Goal: Register for event/course

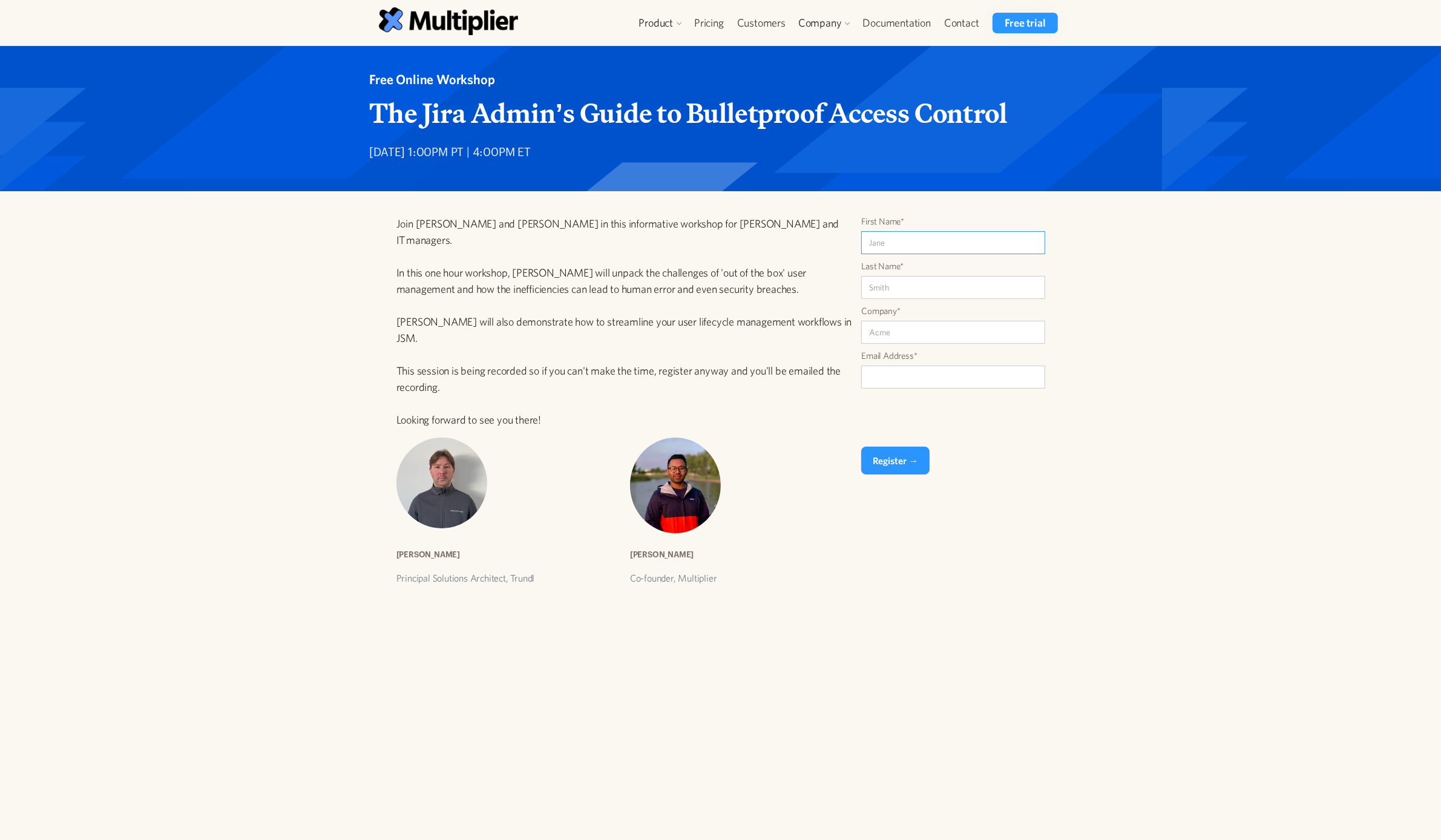
click at [916, 242] on input "First Name*" at bounding box center [953, 242] width 184 height 23
type input "Stu"
type input "Lees"
type input "[EMAIL_ADDRESS][DOMAIN_NAME]"
click at [888, 325] on input "Company*" at bounding box center [953, 332] width 184 height 23
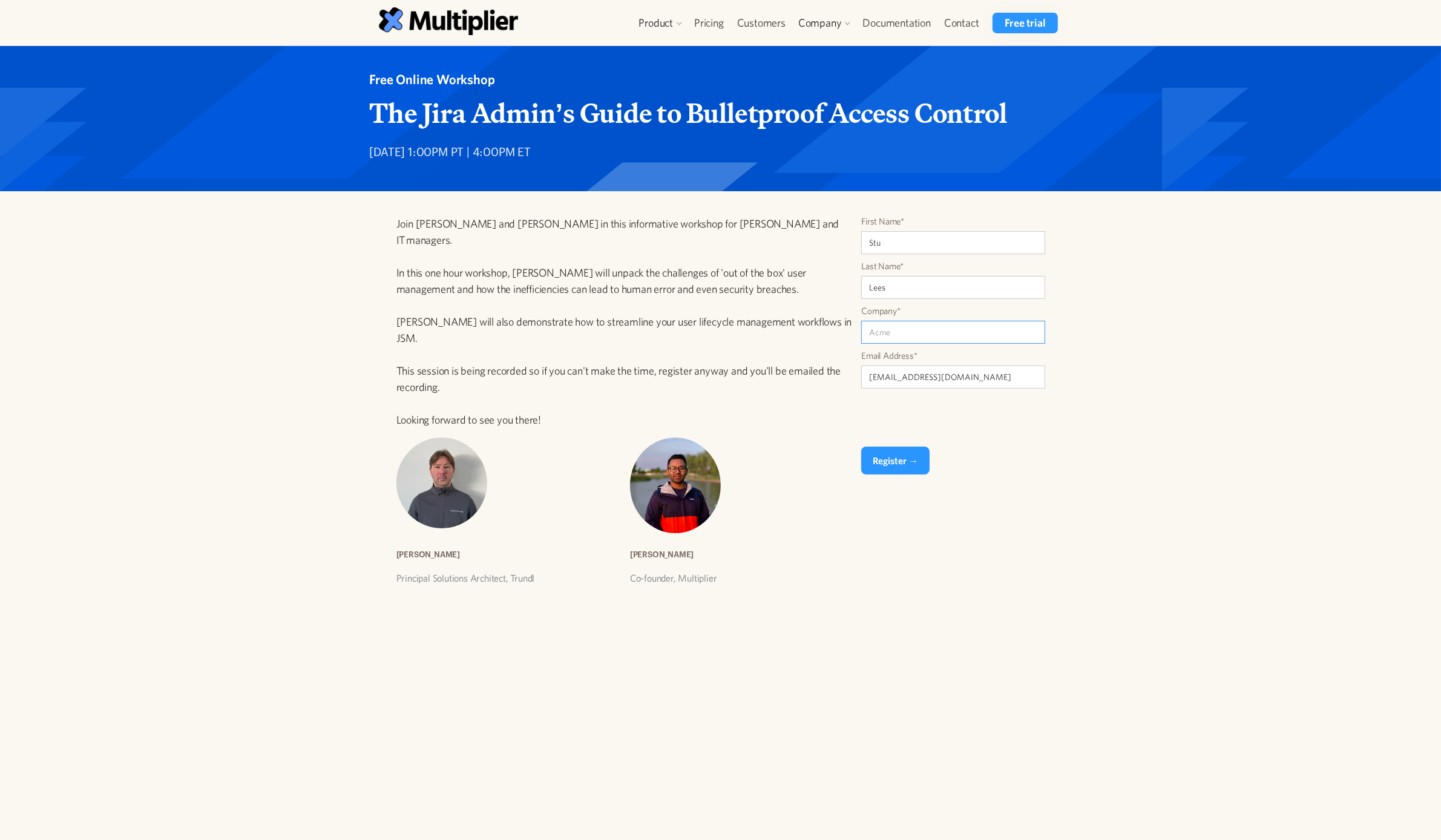
drag, startPoint x: 930, startPoint y: 331, endPoint x: 936, endPoint y: 324, distance: 9.2
click at [930, 330] on input "Company*" at bounding box center [953, 332] width 184 height 23
type input "Potent.Marketing"
click at [900, 461] on input "Register →" at bounding box center [895, 460] width 68 height 28
type input "Please wait..."
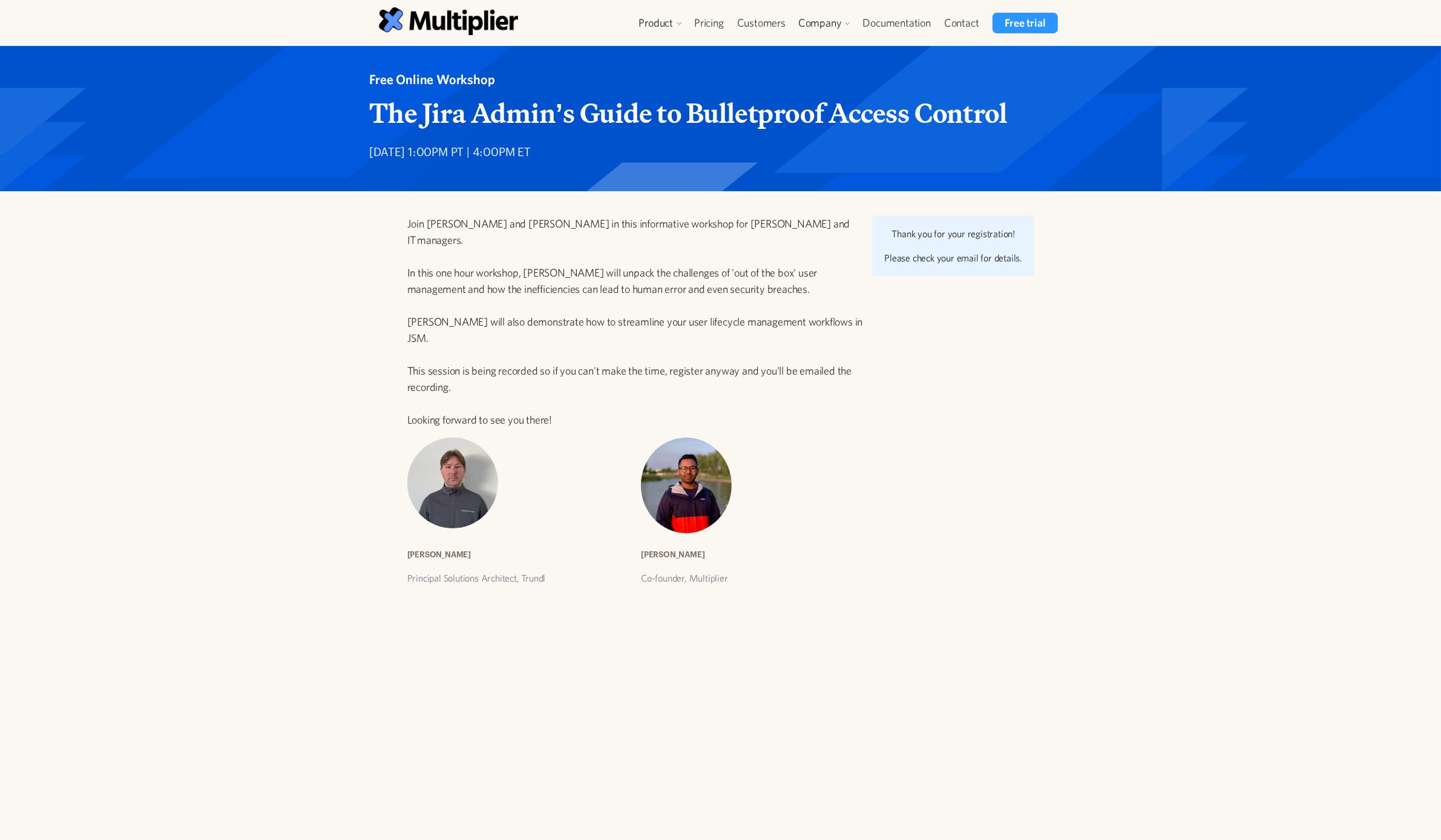
click at [1288, 257] on div "Join Aaron Geister and Amaresh Ray in this informative workshop for Jira Admins…" at bounding box center [720, 388] width 1441 height 394
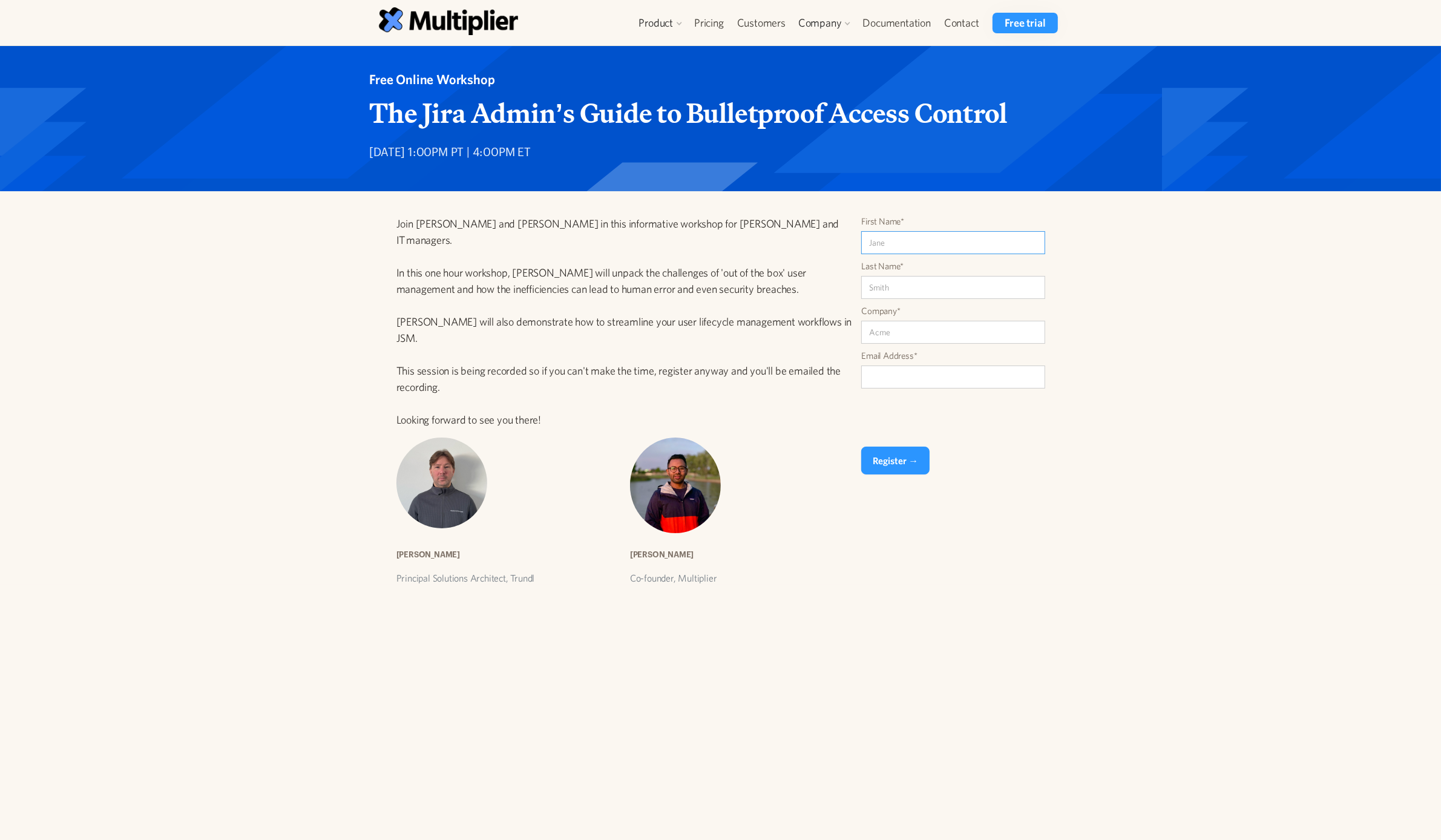
click at [923, 241] on input "First Name*" at bounding box center [953, 242] width 184 height 23
type input "Stu1"
type input "LeesTest"
type input "Testing"
type input "[EMAIL_ADDRESS][DOMAIN_NAME]"
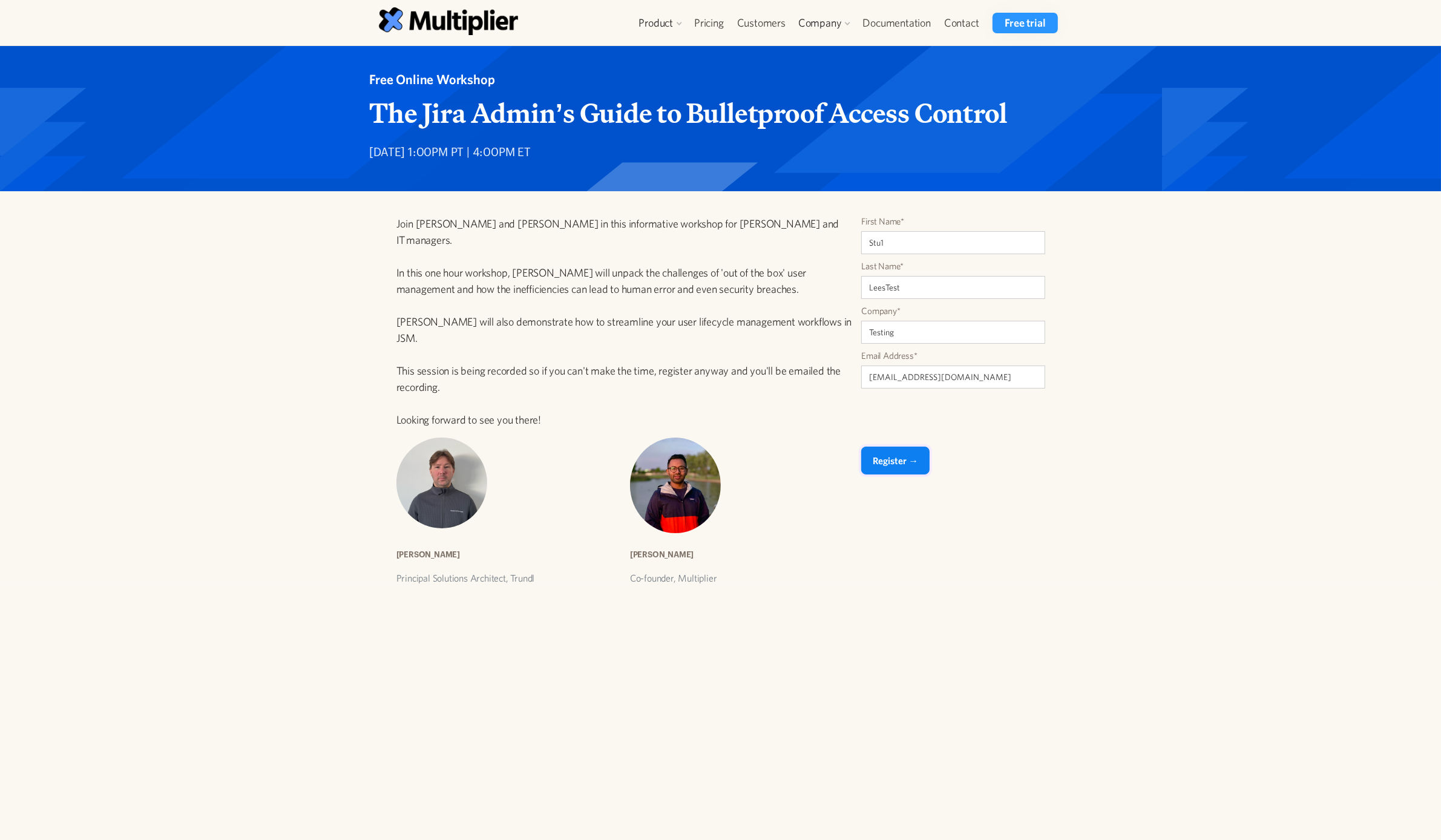
click at [906, 460] on input "Register →" at bounding box center [895, 460] width 68 height 28
type input "Please wait..."
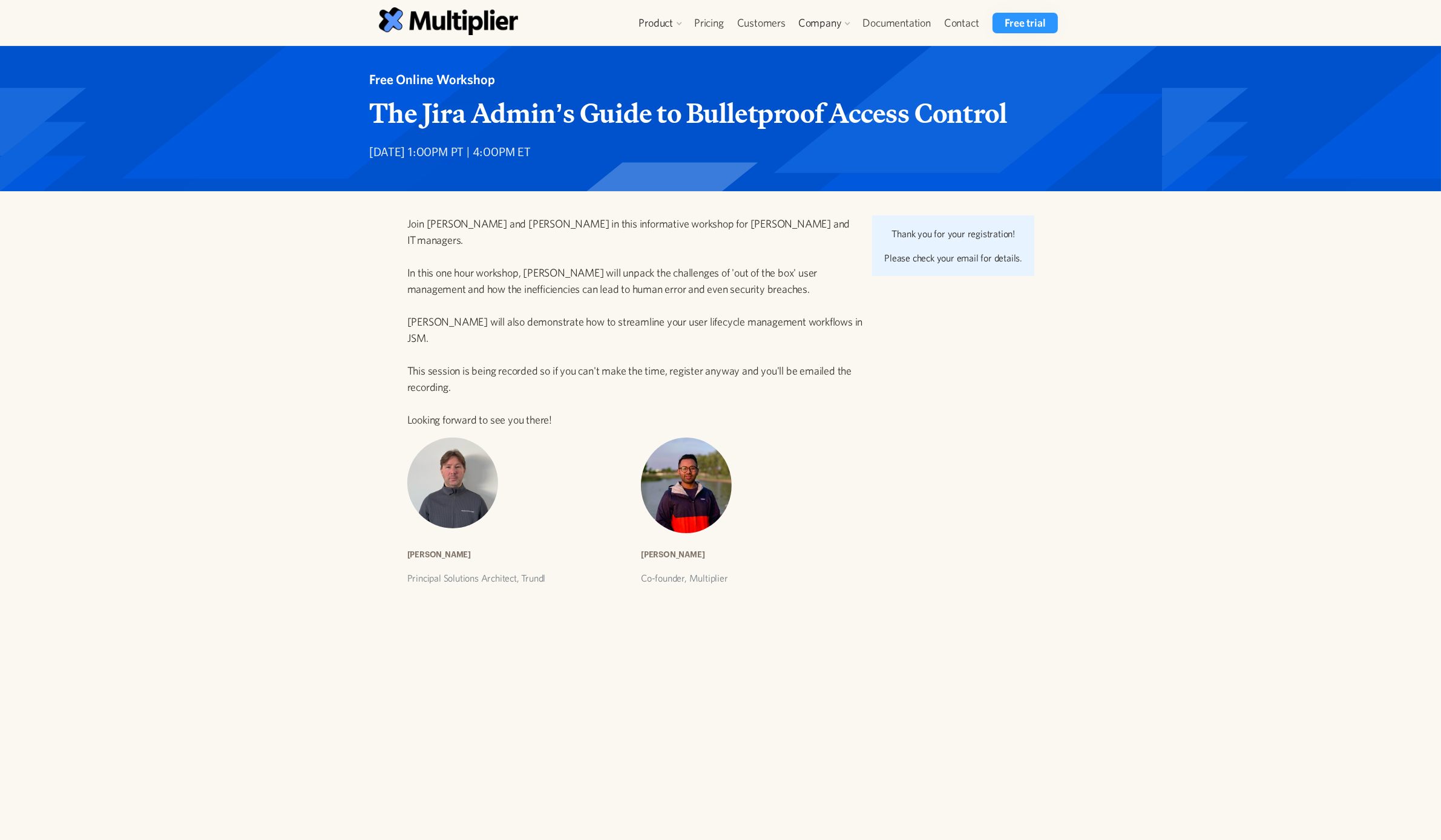
click at [26, 344] on div "Join Aaron Geister and Amaresh Ray in this informative workshop for Jira Admins…" at bounding box center [720, 388] width 1441 height 394
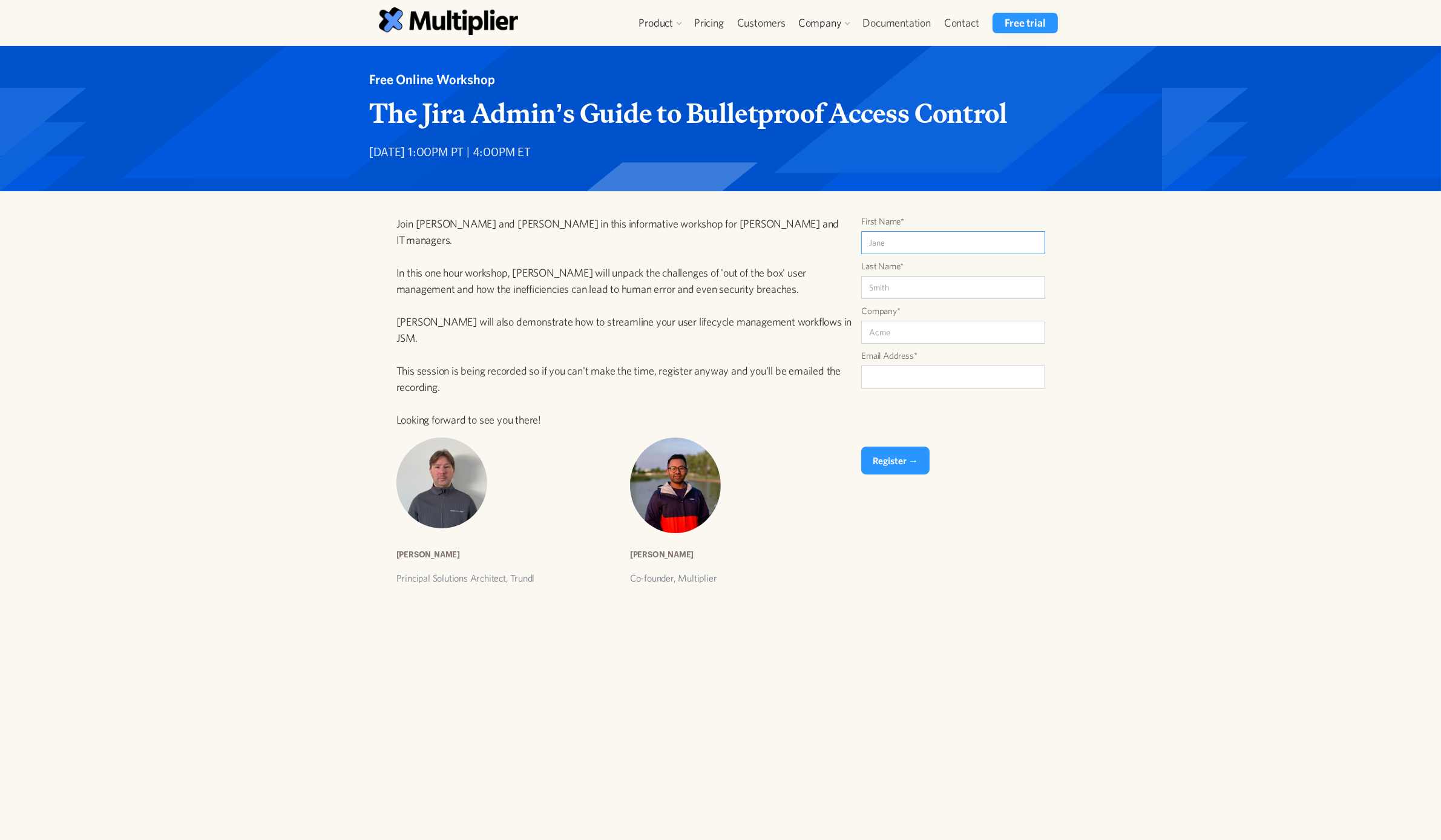
click at [899, 239] on input "First Name*" at bounding box center [953, 242] width 184 height 23
type input "Stu"
type input "Lees"
type input "[EMAIL_ADDRESS][DOMAIN_NAME]"
click at [924, 327] on input "Company*" at bounding box center [953, 332] width 184 height 23
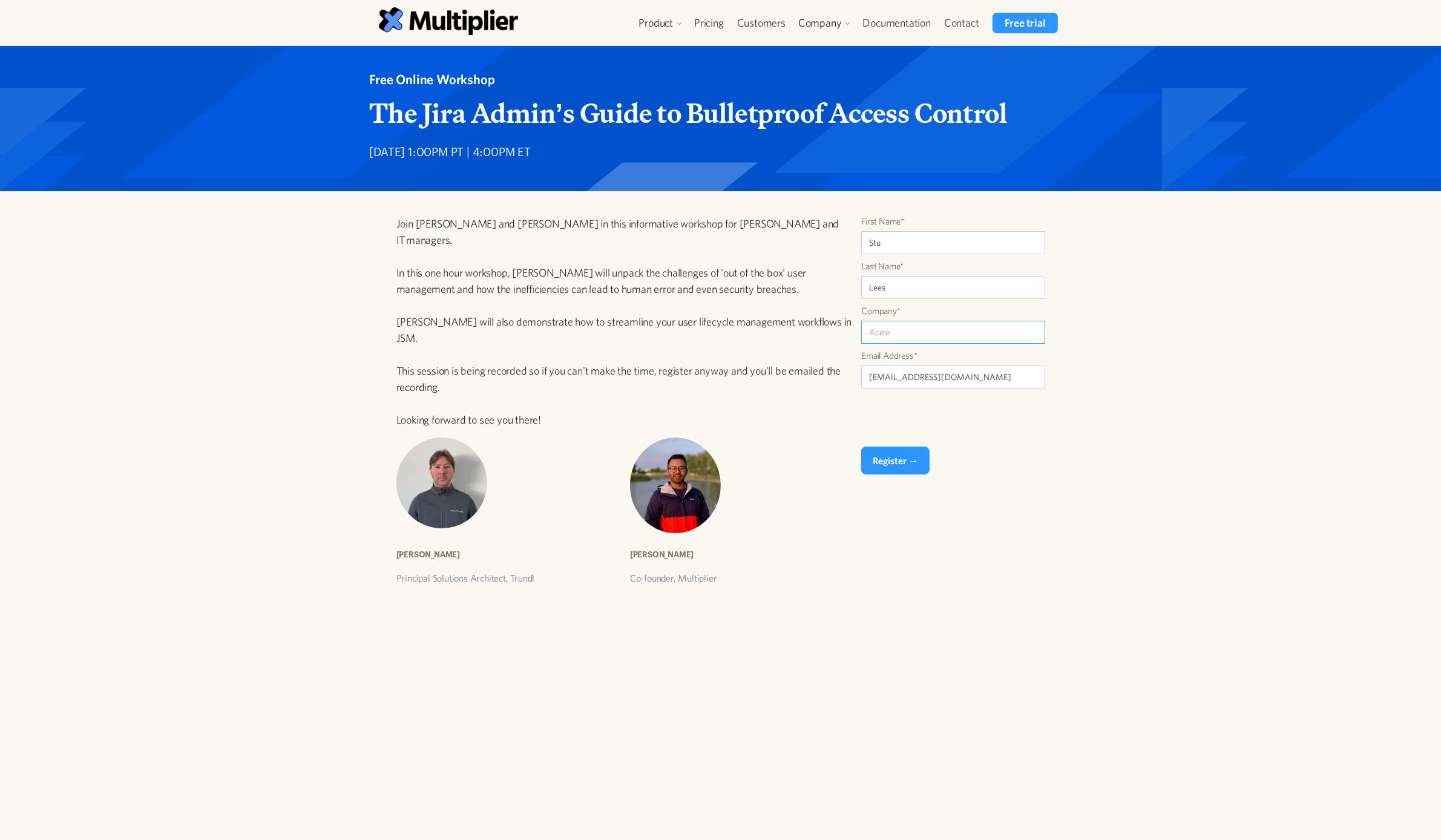
click at [890, 330] on input "Company*" at bounding box center [953, 332] width 184 height 23
type input "Testing"
drag, startPoint x: 706, startPoint y: 350, endPoint x: 693, endPoint y: 339, distance: 17.0
click at [682, 342] on div "Join [PERSON_NAME] and [PERSON_NAME] in this informative workshop for [PERSON_N…" at bounding box center [716, 399] width 712 height 369
drag, startPoint x: 967, startPoint y: 379, endPoint x: 969, endPoint y: 373, distance: 6.3
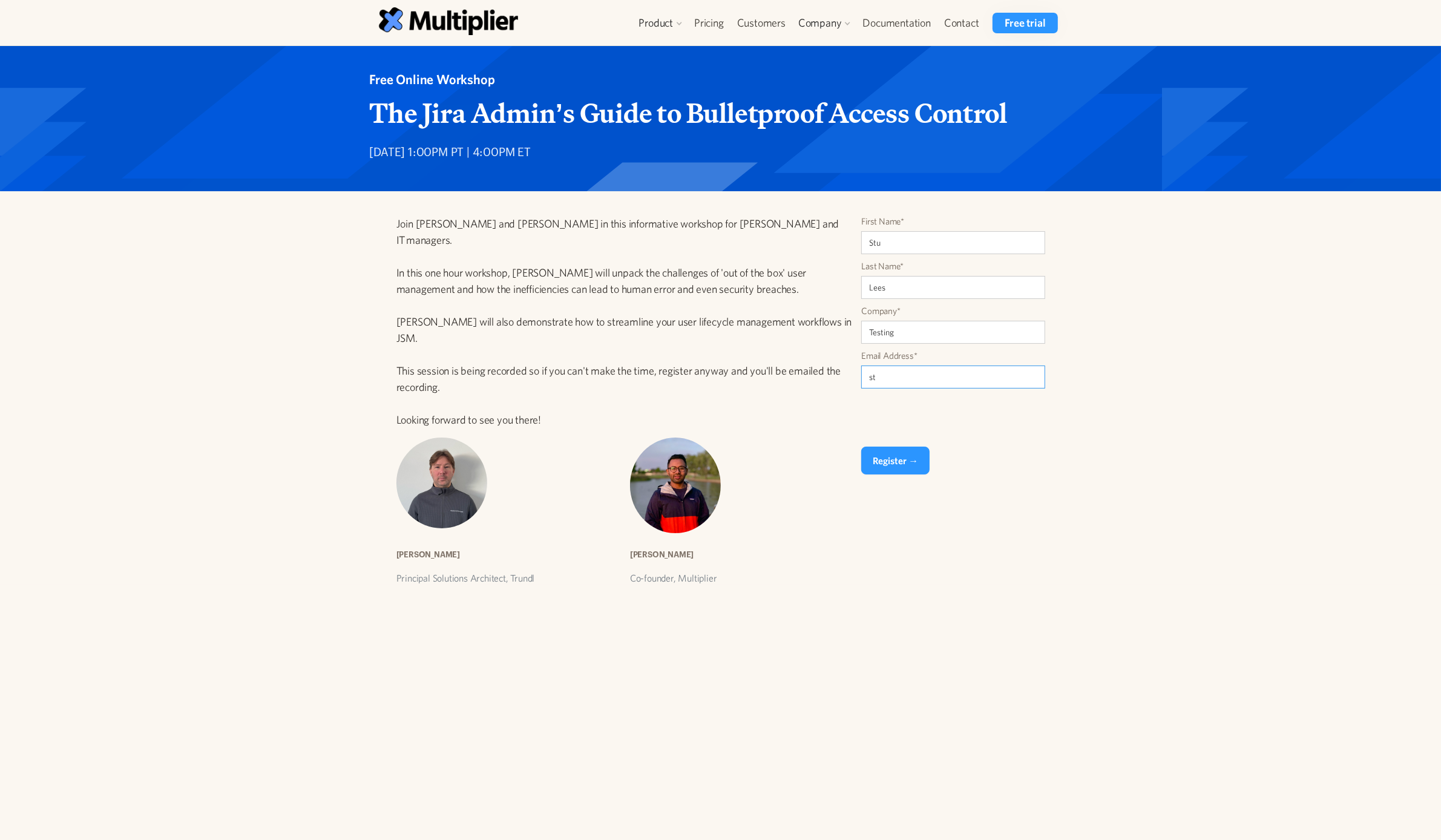
click at [967, 379] on input "st" at bounding box center [953, 377] width 184 height 23
type input "[EMAIL_ADDRESS][DOMAIN_NAME]"
click at [909, 464] on input "Register →" at bounding box center [895, 460] width 68 height 28
type input "Please wait..."
click at [16, 310] on div "Join Aaron Geister and Amaresh Ray in this informative workshop for Jira Admins…" at bounding box center [720, 388] width 1441 height 394
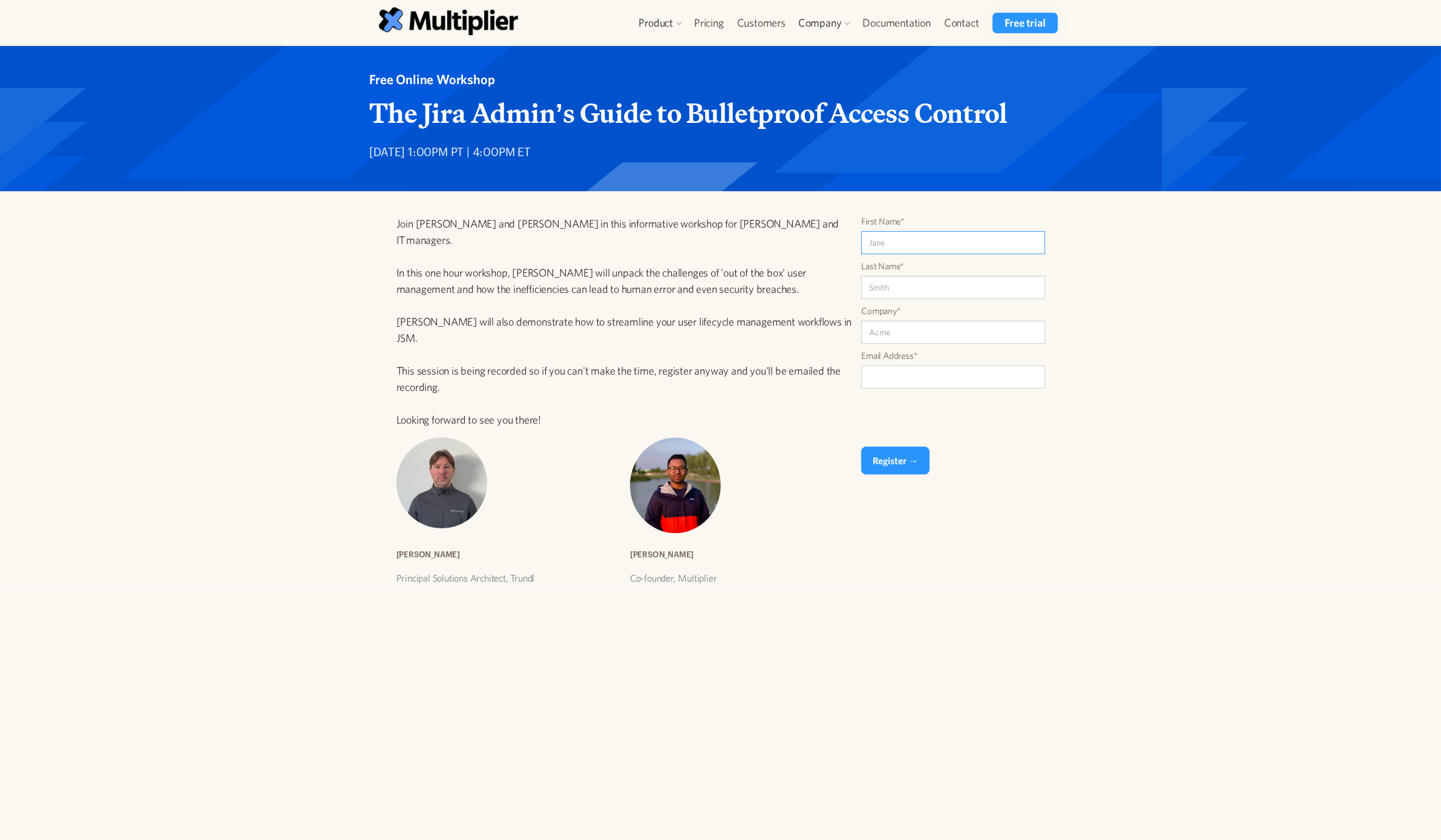
click at [900, 239] on input "First Name*" at bounding box center [953, 242] width 184 height 23
type input "Stu3"
type input "Lees"
type input "Testing"
type input "stu@aucklanddigital.com"
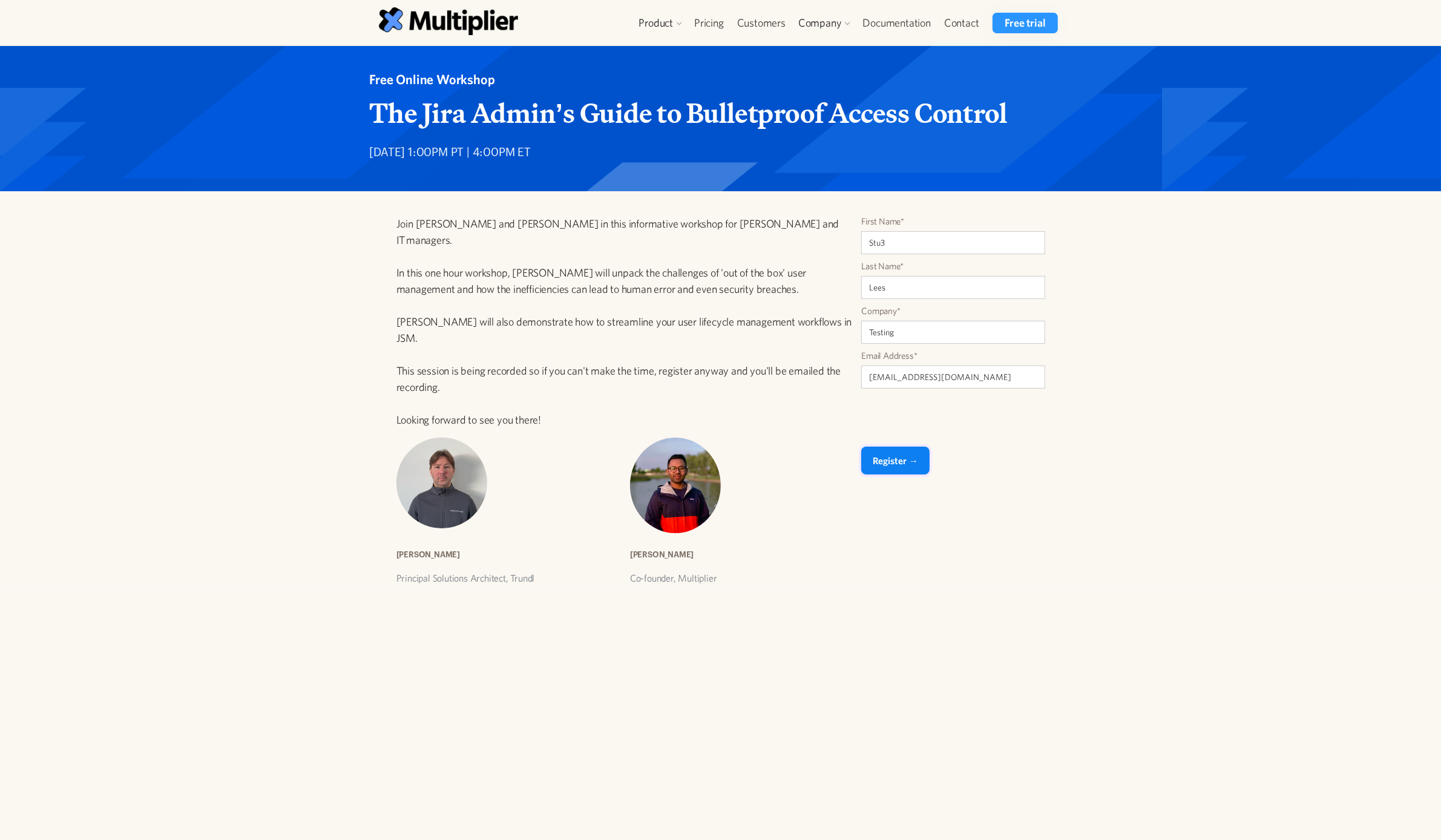
click at [890, 461] on input "Register →" at bounding box center [895, 460] width 68 height 28
type input "Please wait..."
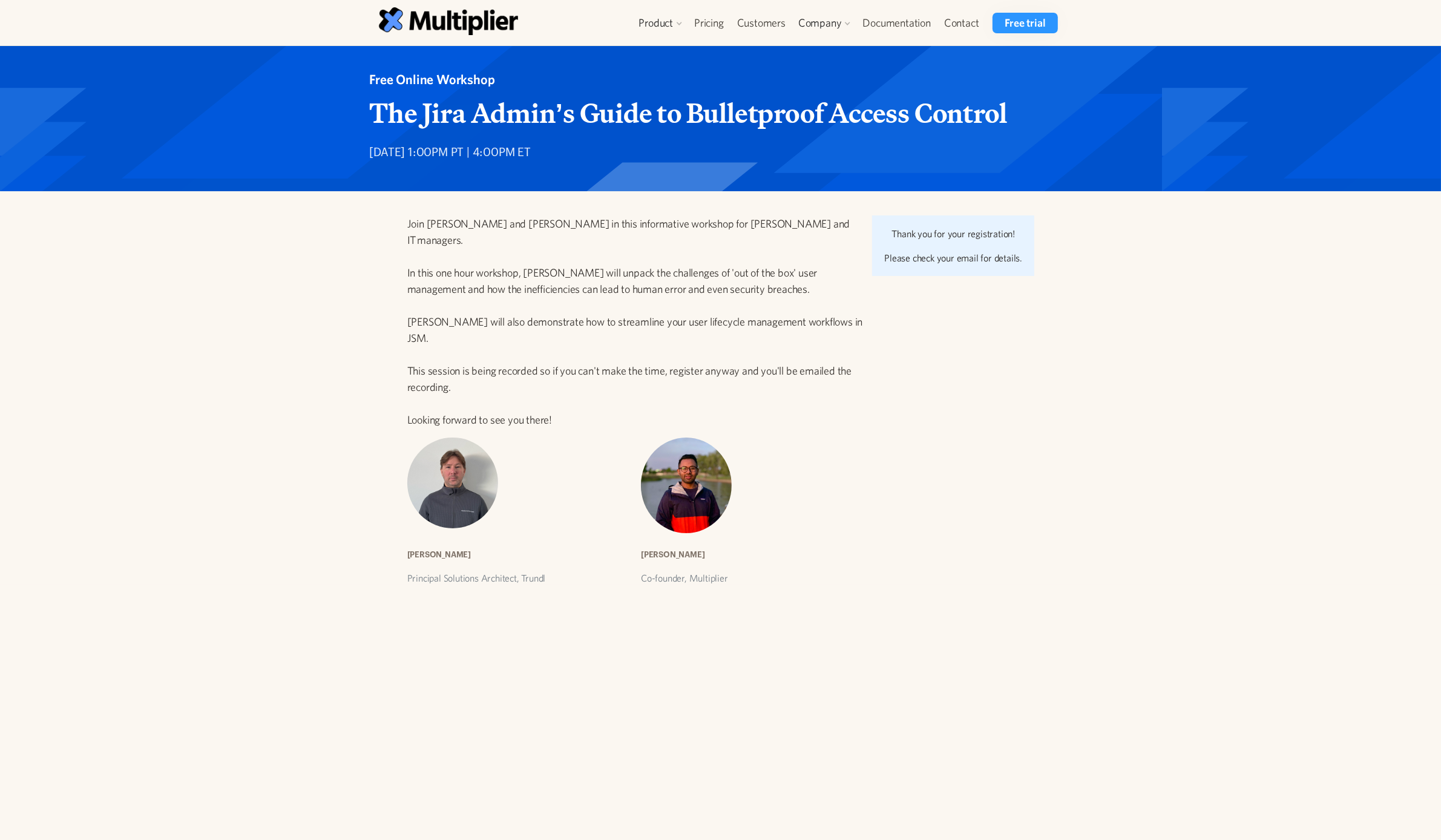
click at [1258, 421] on div "Join Aaron Geister and Amaresh Ray in this informative workshop for Jira Admins…" at bounding box center [720, 388] width 1441 height 394
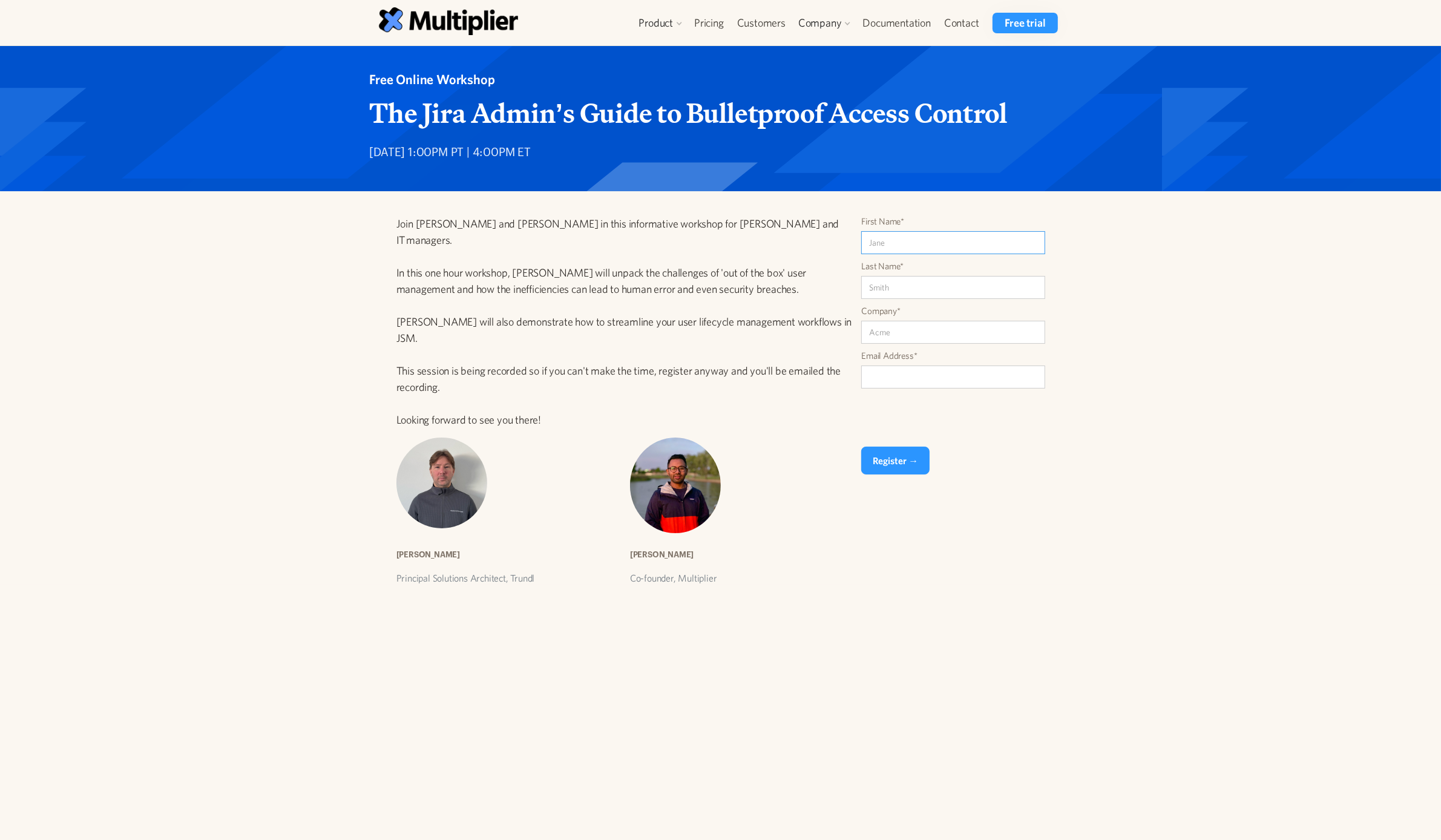
click at [933, 240] on input "First Name*" at bounding box center [953, 242] width 184 height 23
type input "Stu"
type input "Lees"
type input "stu@potent.marketing"
click at [906, 329] on input "Company*" at bounding box center [953, 332] width 184 height 23
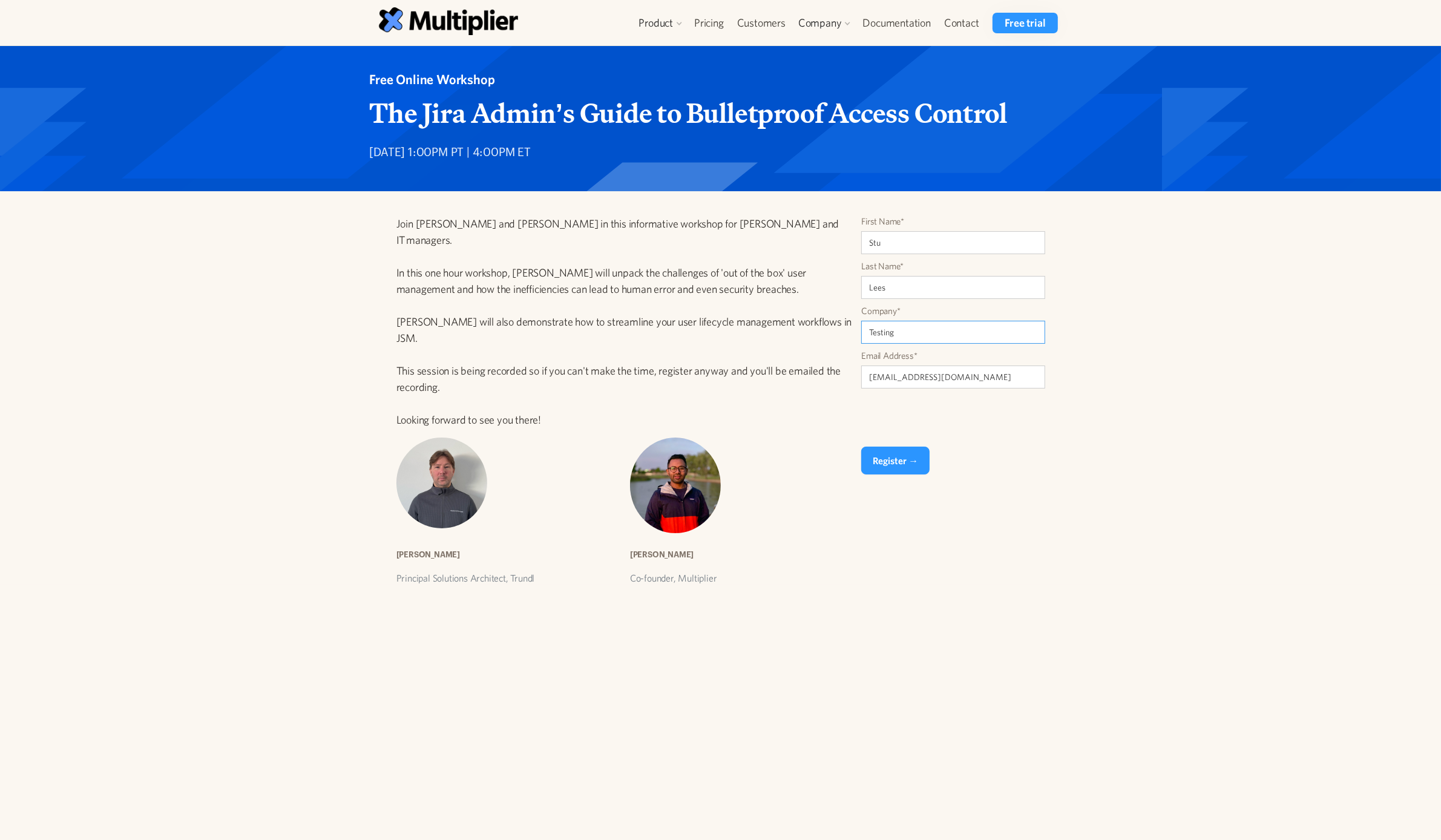
type input "Testing"
type input "stu@aucklanddigital.com"
click at [908, 462] on input "Register →" at bounding box center [895, 460] width 68 height 28
type input "Please wait..."
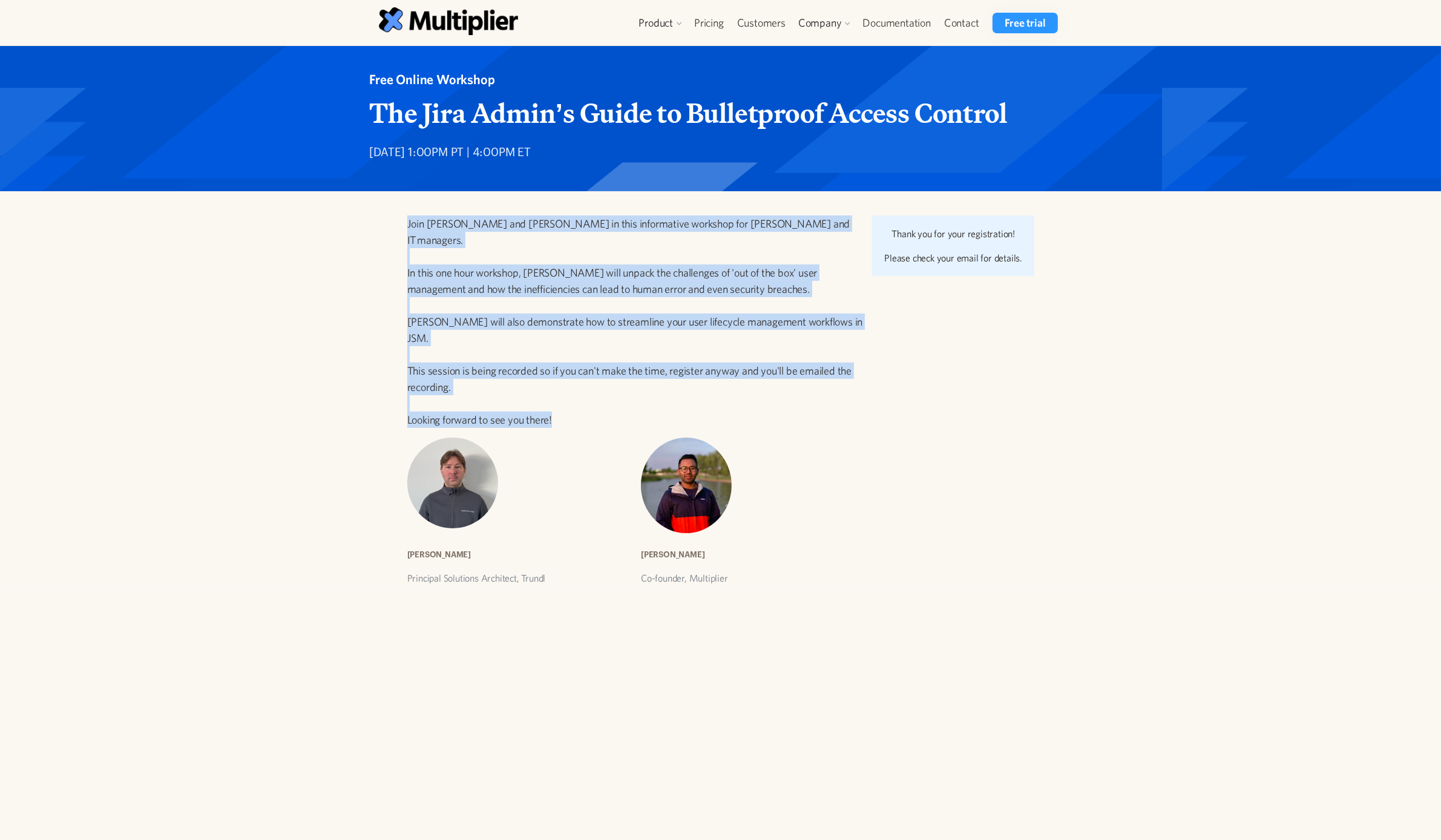
drag, startPoint x: 571, startPoint y: 388, endPoint x: 371, endPoint y: 222, distance: 259.9
click at [371, 222] on div "Join Aaron Geister and Amaresh Ray in this informative workshop for Jira Admins…" at bounding box center [716, 399] width 712 height 369
copy p "Join Aaron Geister and Amaresh Ray in this informative workshop for Jira Admins…"
click at [732, 338] on p "Join Aaron Geister and Amaresh Ray in this informative workshop for Jira Admins…" at bounding box center [635, 321] width 456 height 212
click at [730, 334] on p "Join Aaron Geister and Amaresh Ray in this informative workshop for Jira Admins…" at bounding box center [635, 321] width 456 height 212
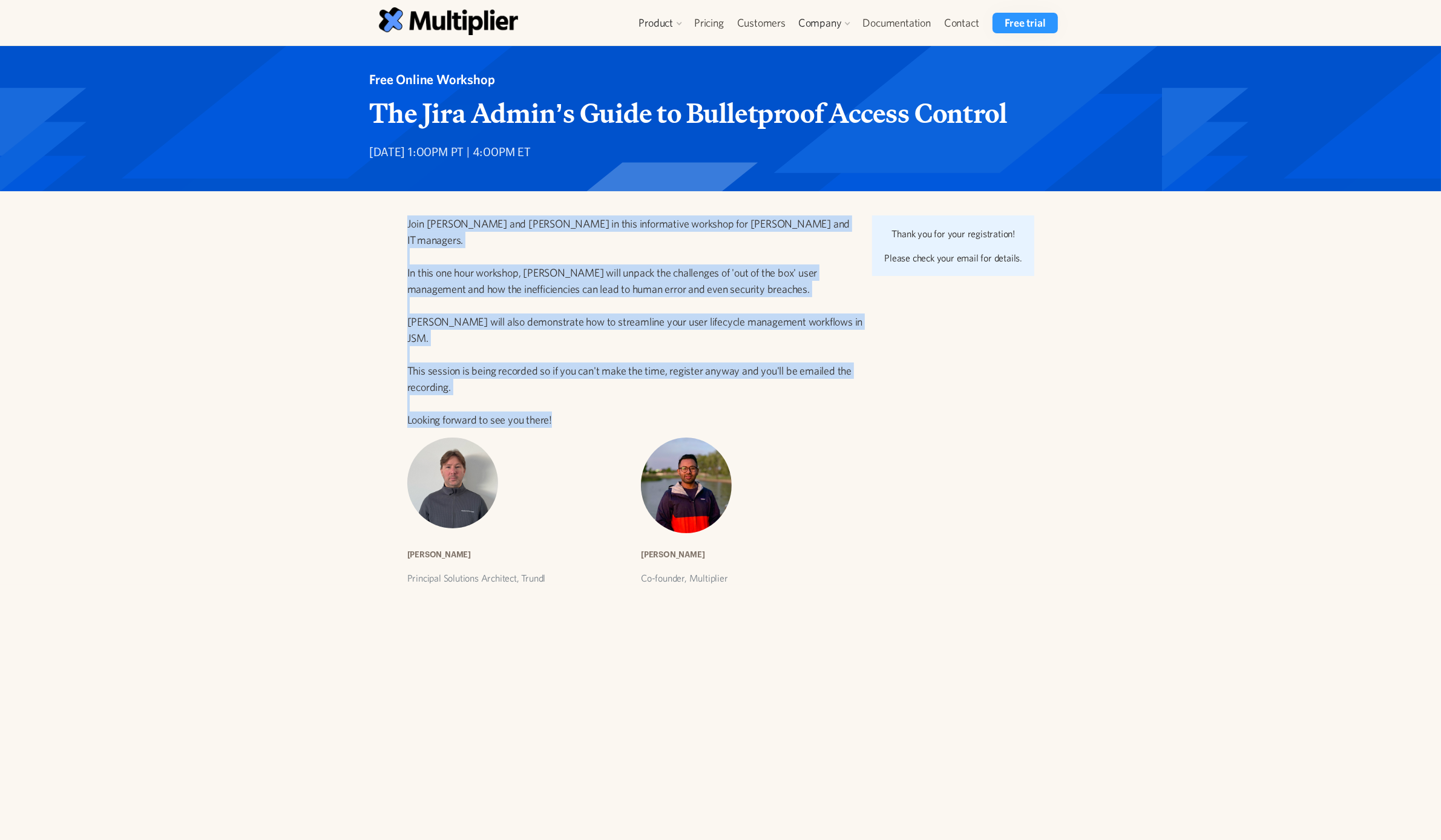
click at [795, 385] on p "Join Aaron Geister and Amaresh Ray in this informative workshop for Jira Admins…" at bounding box center [635, 321] width 456 height 212
